Goal: Book appointment/travel/reservation

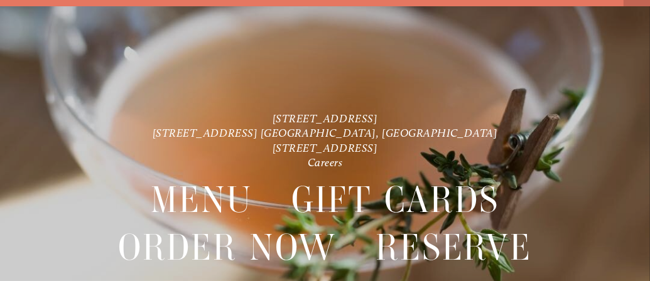
scroll to position [26, 0]
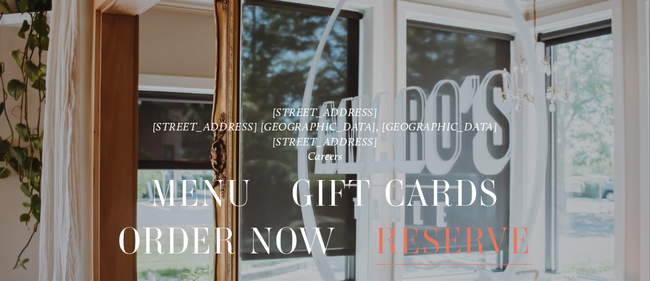
click at [446, 241] on span "Reserve" at bounding box center [453, 241] width 156 height 47
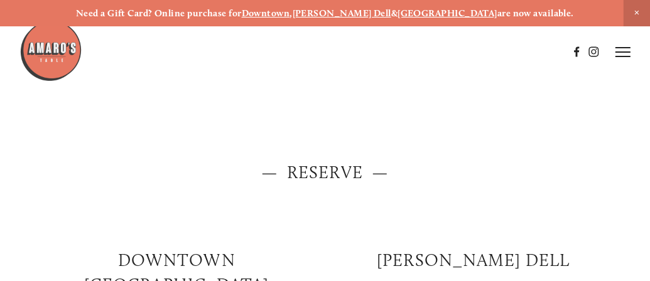
click at [444, 268] on h2 "[PERSON_NAME] DELL" at bounding box center [473, 261] width 275 height 24
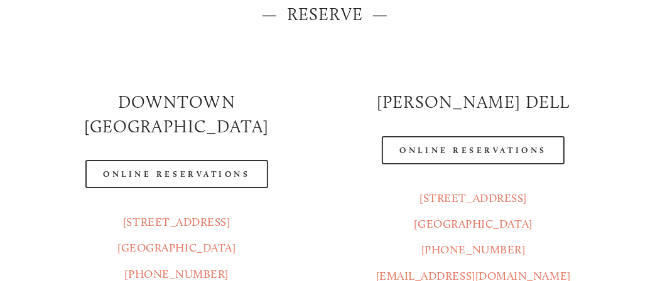
scroll to position [171, 0]
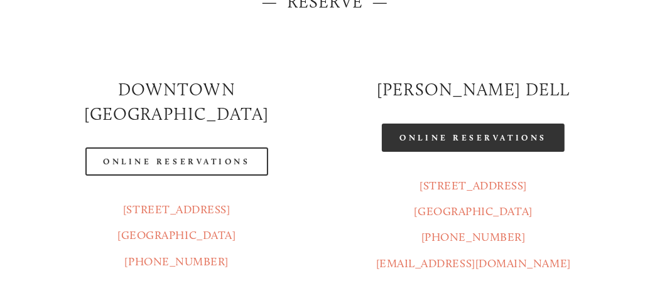
click at [520, 140] on link "Online Reservations" at bounding box center [473, 138] width 182 height 28
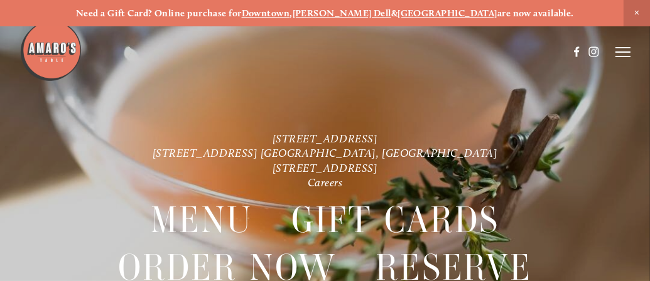
click at [615, 50] on icon at bounding box center [622, 51] width 15 height 11
click at [408, 53] on span "Menu" at bounding box center [415, 51] width 23 height 11
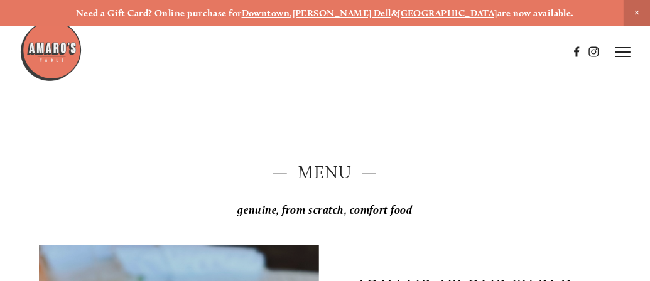
click at [359, 8] on strong "[PERSON_NAME] Dell" at bounding box center [342, 13] width 99 height 11
